Goal: Check status

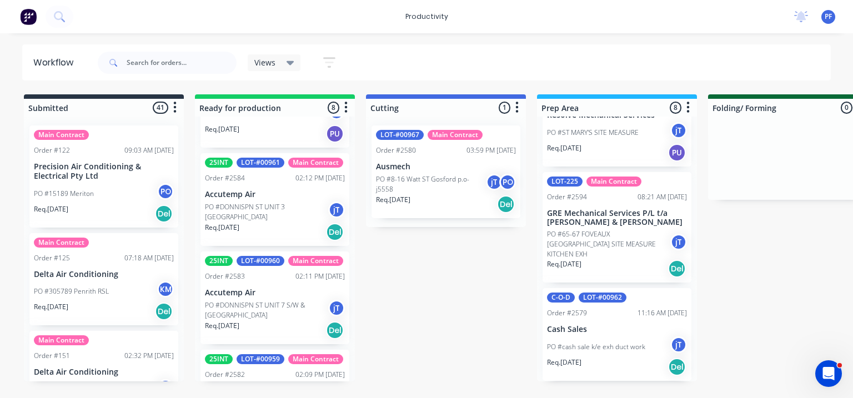
scroll to position [576, 0]
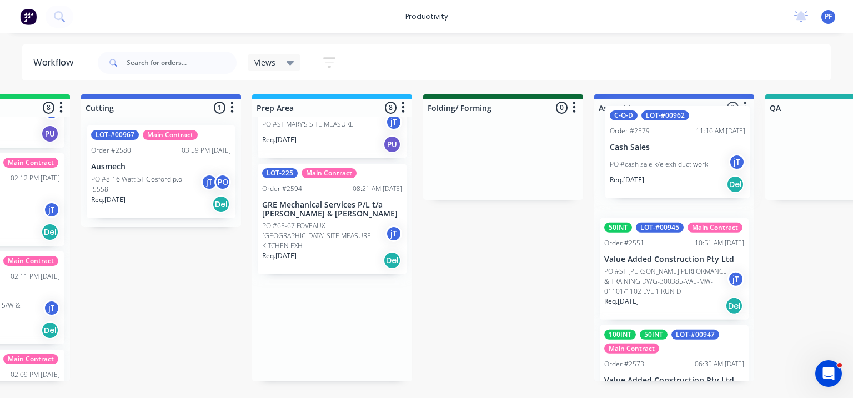
drag, startPoint x: 595, startPoint y: 326, endPoint x: 662, endPoint y: 147, distance: 192.2
click at [662, 147] on div "Submitted 41 Main Contract Order #122 09:03 AM [DATE] Precision Air Conditionin…" at bounding box center [793, 237] width 2173 height 287
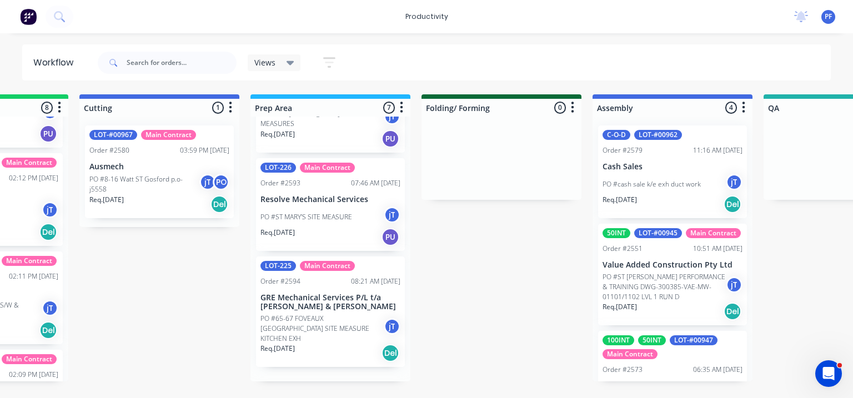
scroll to position [478, 0]
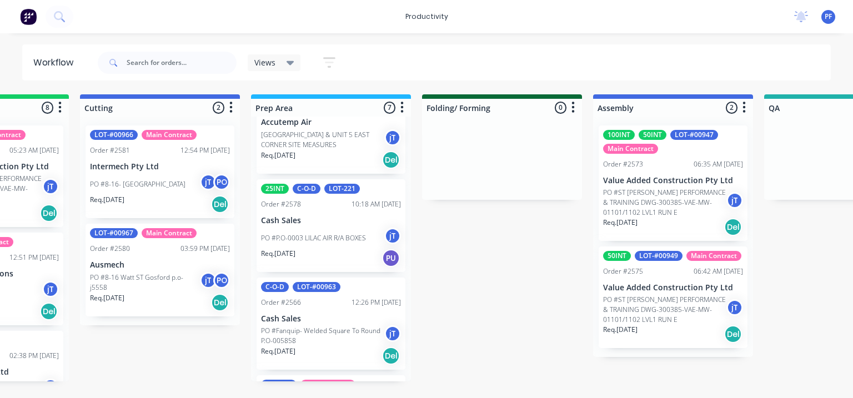
scroll to position [0, 437]
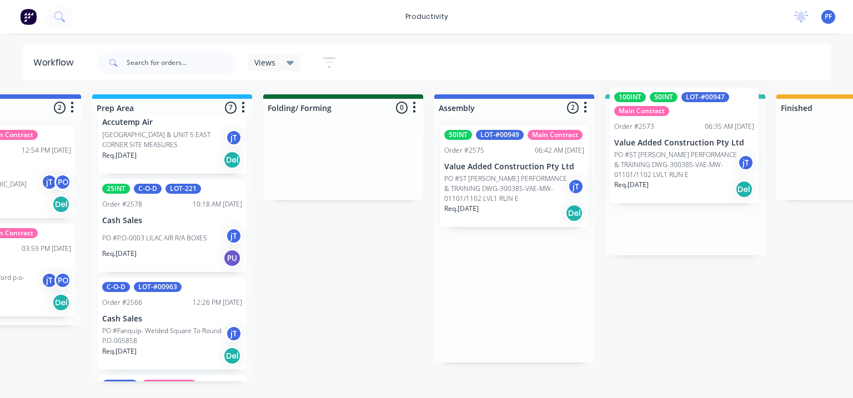
drag, startPoint x: 551, startPoint y: 183, endPoint x: 702, endPoint y: 138, distance: 157.5
click at [704, 138] on div "Submitted 41 Main Contract Order #122 09:03 AM 29/07/24 Precision Air Condition…" at bounding box center [633, 237] width 2173 height 287
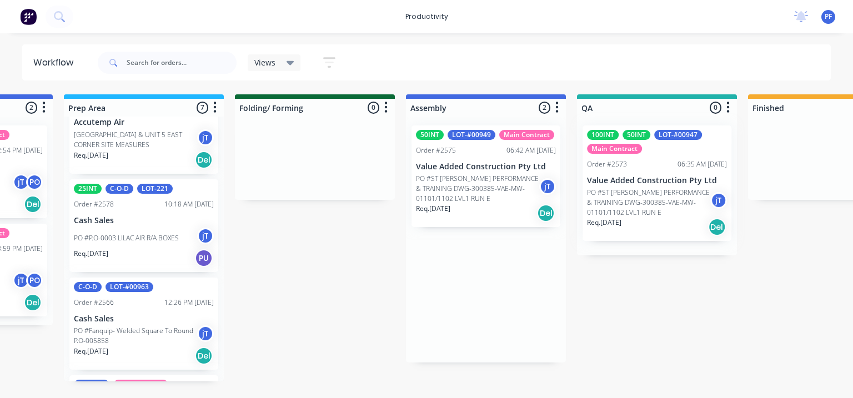
drag, startPoint x: 702, startPoint y: 138, endPoint x: 687, endPoint y: 140, distance: 14.7
click at [696, 138] on div at bounding box center [657, 186] width 160 height 139
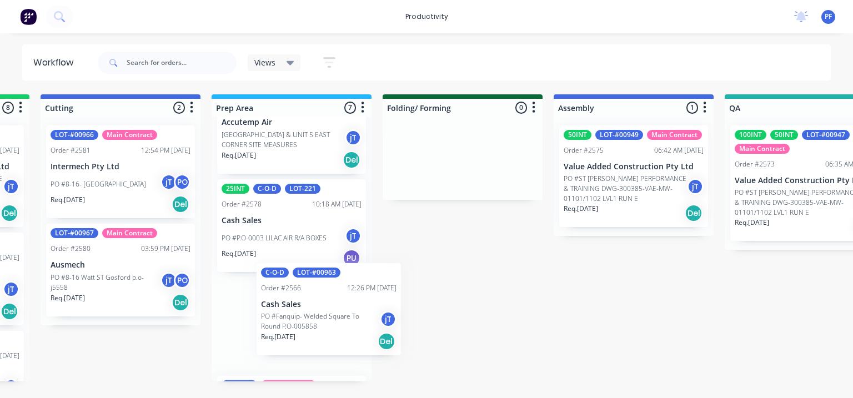
scroll to position [44, 0]
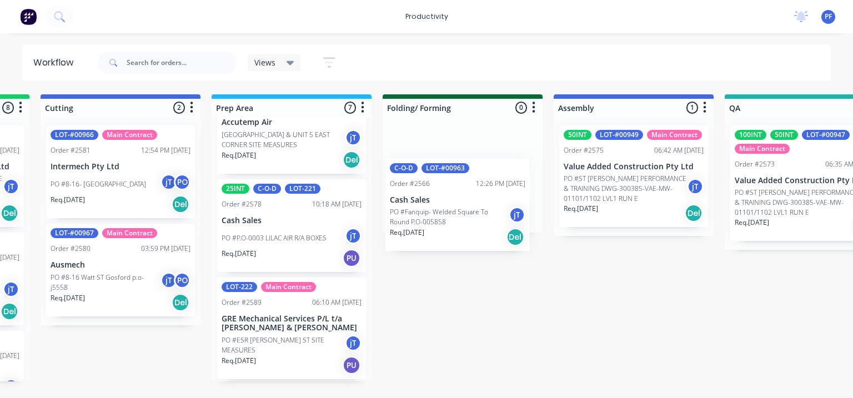
drag, startPoint x: 302, startPoint y: 310, endPoint x: 431, endPoint y: 197, distance: 171.9
click at [431, 198] on div "Submitted 41 Main Contract Order #122 09:03 AM 29/07/24 Precision Air Condition…" at bounding box center [752, 237] width 2173 height 287
